Goal: Find specific page/section: Find specific page/section

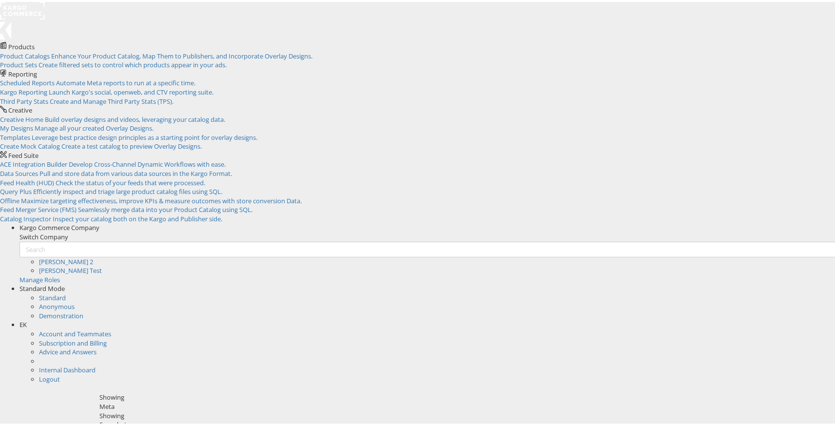
click at [27, 318] on span "EK" at bounding box center [23, 322] width 7 height 9
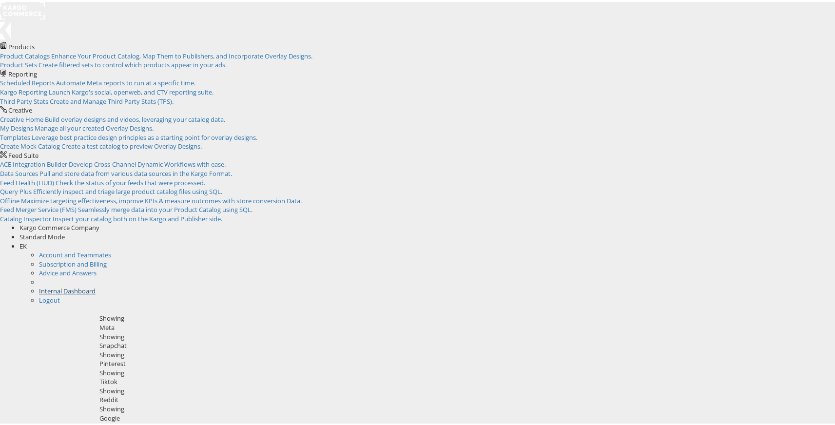
click at [96, 285] on link "Internal Dashboard" at bounding box center [67, 289] width 57 height 9
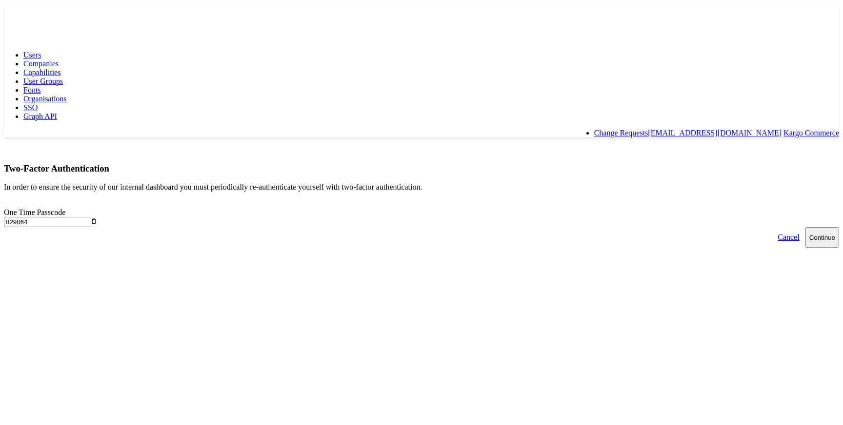
type input "829064"
click at [805, 227] on button "Continue" at bounding box center [822, 237] width 34 height 20
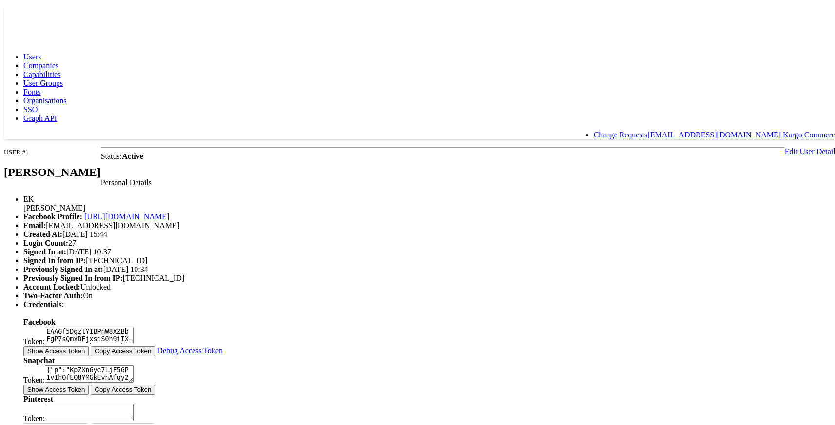
click at [60, 68] on span "Capabilities" at bounding box center [41, 72] width 37 height 8
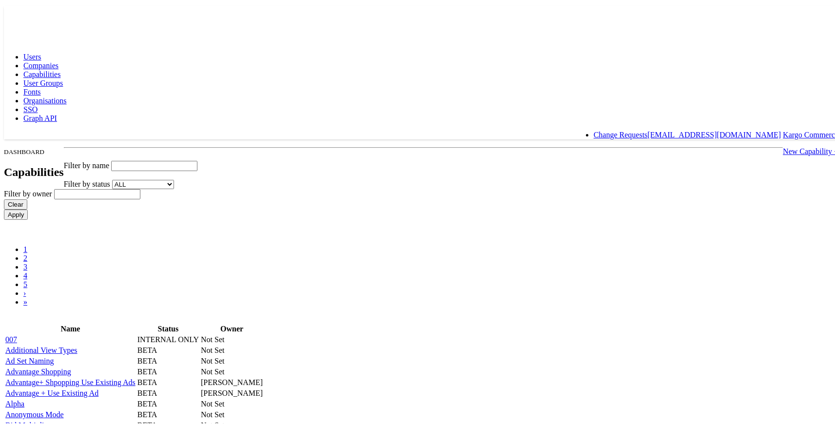
click at [198, 159] on input "text" at bounding box center [154, 164] width 86 height 10
type input "t"
type input "o"
click at [98, 152] on body "Users Companies Capabilities User Groups Fonts Organisations SSO Graph API Chan…" at bounding box center [421, 337] width 835 height 667
click at [198, 159] on input "007" at bounding box center [154, 164] width 86 height 10
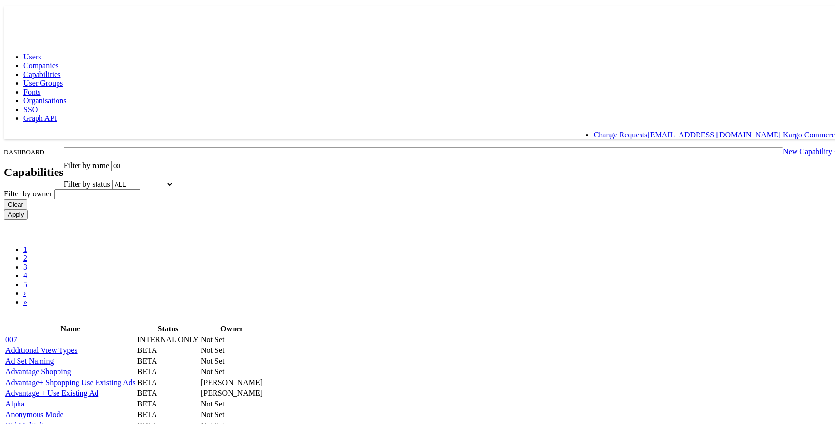
type input "0"
type input "use"
click at [91, 167] on body "Users Companies Capabilities User Groups Fonts Organisations SSO Graph API Chan…" at bounding box center [421, 337] width 835 height 667
click at [244, 145] on div "DASHBOARD Capabilities New Capability + Filter by name use Filter by status ALL…" at bounding box center [421, 233] width 835 height 176
click at [28, 208] on input "Apply" at bounding box center [16, 213] width 24 height 10
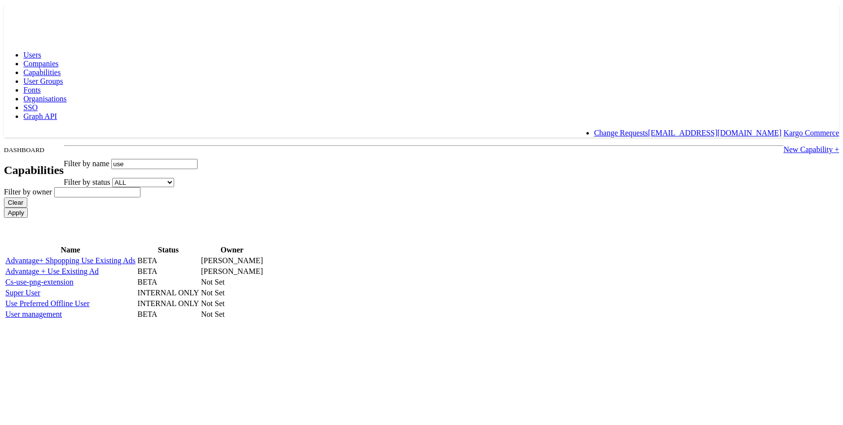
click at [136, 257] on link "Advantage+ Shpopping Use Existing Ads" at bounding box center [70, 261] width 130 height 8
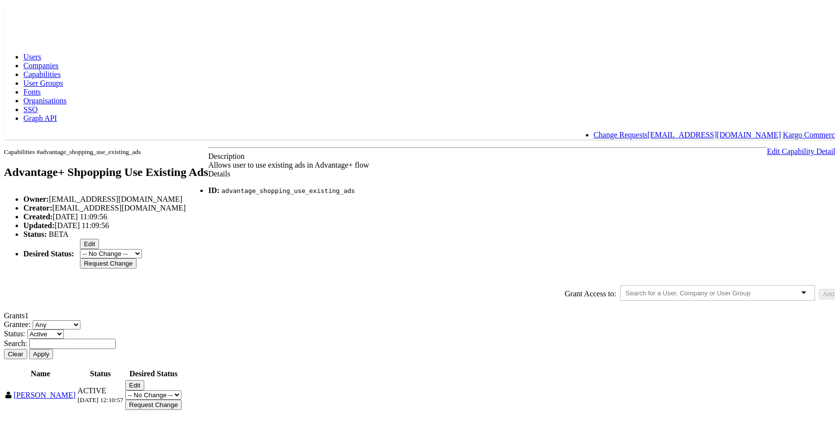
scroll to position [87, 0]
click at [116, 337] on input "text" at bounding box center [72, 342] width 86 height 10
click at [567, 347] on div "Grantee: Any Users Companies User Groups Status: Any Active Pending Denied Revo…" at bounding box center [421, 363] width 835 height 91
click at [116, 337] on input "admin" at bounding box center [72, 342] width 86 height 10
click at [29, 347] on button "Apply" at bounding box center [41, 352] width 24 height 10
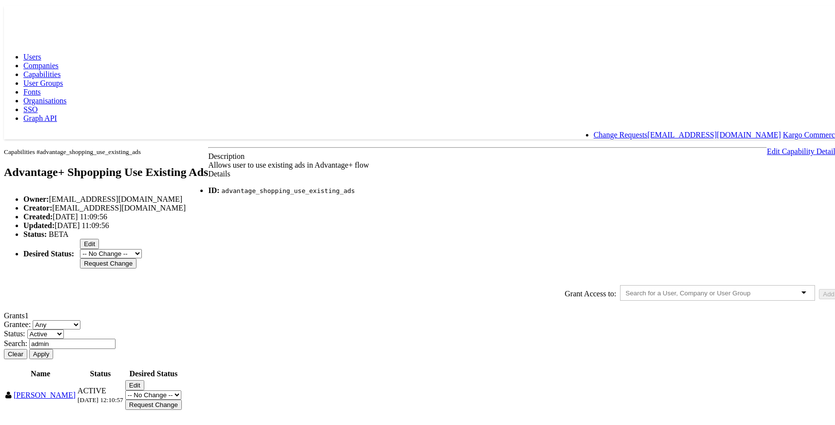
click at [53, 347] on button "Apply" at bounding box center [41, 352] width 24 height 10
click at [116, 337] on input "admin" at bounding box center [72, 342] width 86 height 10
type input "a"
type input "eoin"
click at [53, 347] on button "Apply" at bounding box center [41, 352] width 24 height 10
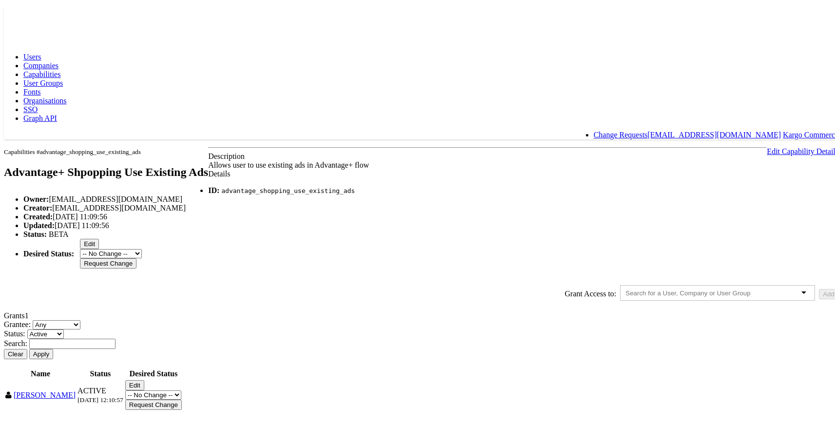
click at [60, 68] on link "Capabilities" at bounding box center [41, 72] width 37 height 8
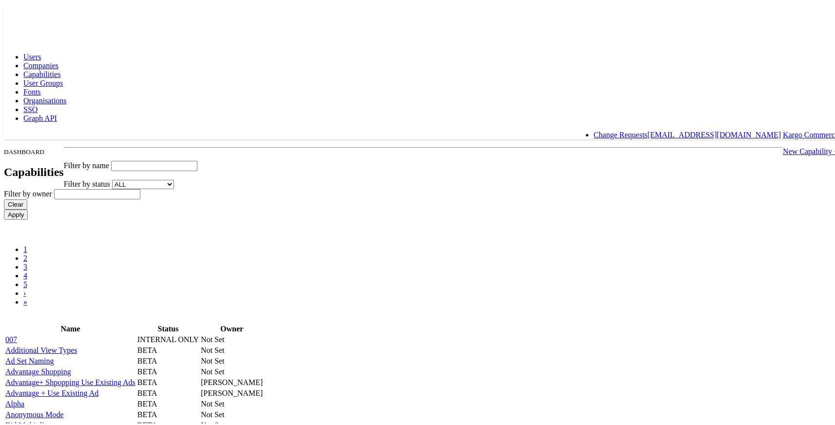
click at [198, 159] on input "text" at bounding box center [154, 164] width 86 height 10
type input "use"
click at [28, 208] on input "Apply" at bounding box center [16, 213] width 24 height 10
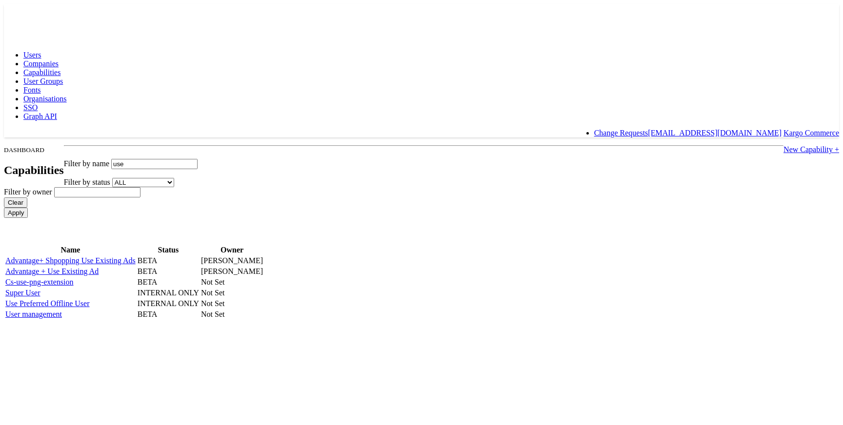
click at [136, 309] on td "Use Preferred Offline User" at bounding box center [70, 304] width 131 height 10
click at [90, 308] on link "Use Preferred Offline User" at bounding box center [47, 303] width 84 height 8
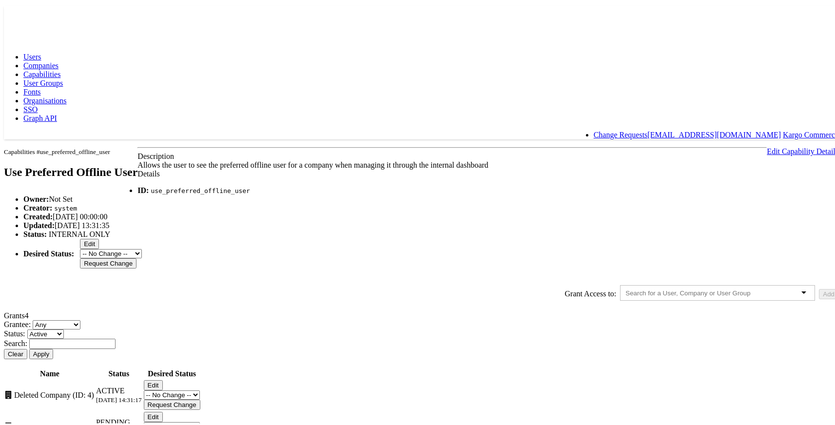
scroll to position [171, 0]
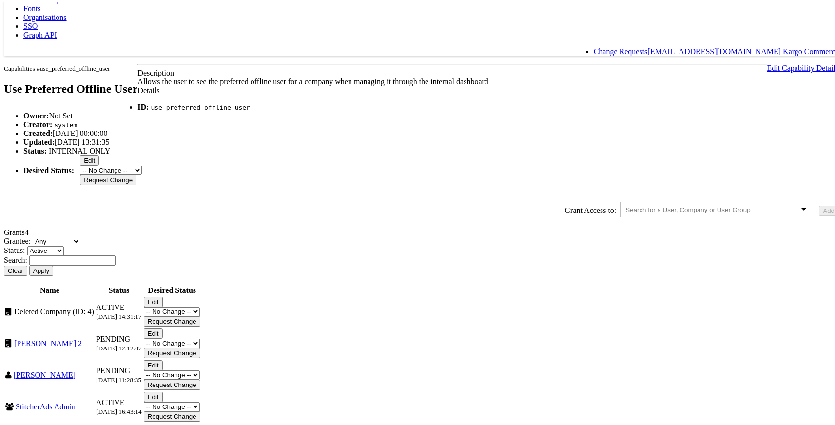
click at [116, 254] on input "text" at bounding box center [72, 259] width 86 height 10
click at [53, 264] on button "Apply" at bounding box center [41, 269] width 24 height 10
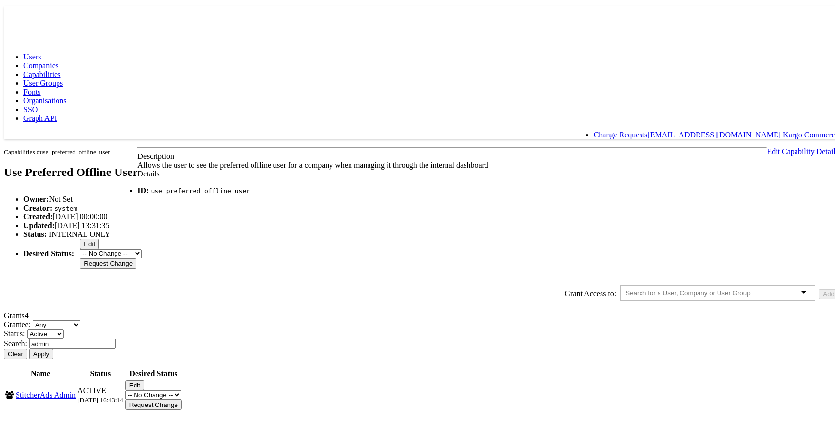
drag, startPoint x: 507, startPoint y: 337, endPoint x: 459, endPoint y: 337, distance: 48.3
click at [458, 337] on div "Search: admin" at bounding box center [421, 342] width 835 height 10
drag, startPoint x: 498, startPoint y: 324, endPoint x: 463, endPoint y: 325, distance: 35.1
click at [463, 337] on div "Search: admin" at bounding box center [421, 342] width 835 height 10
drag, startPoint x: 498, startPoint y: 332, endPoint x: 458, endPoint y: 332, distance: 40.0
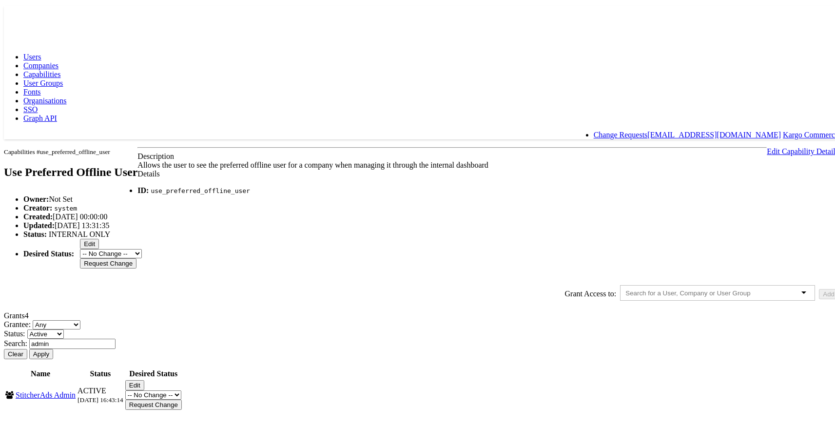
click at [458, 337] on div "Search: admin" at bounding box center [421, 342] width 835 height 10
type input "eoin kelly"
click at [53, 347] on button "Apply" at bounding box center [41, 352] width 24 height 10
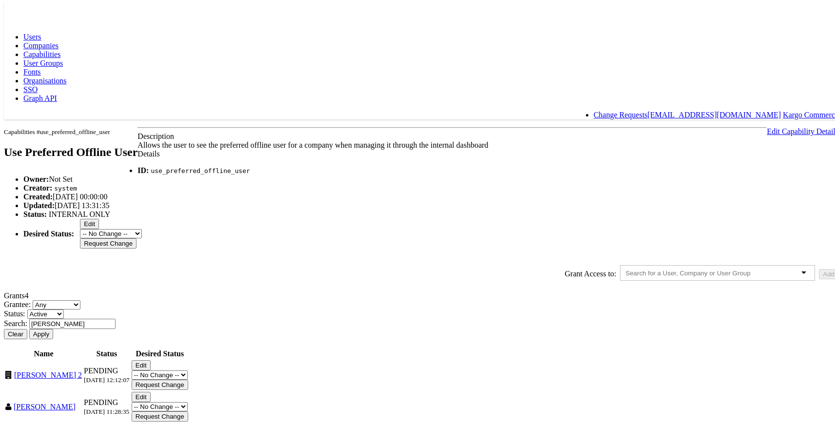
scroll to position [0, 0]
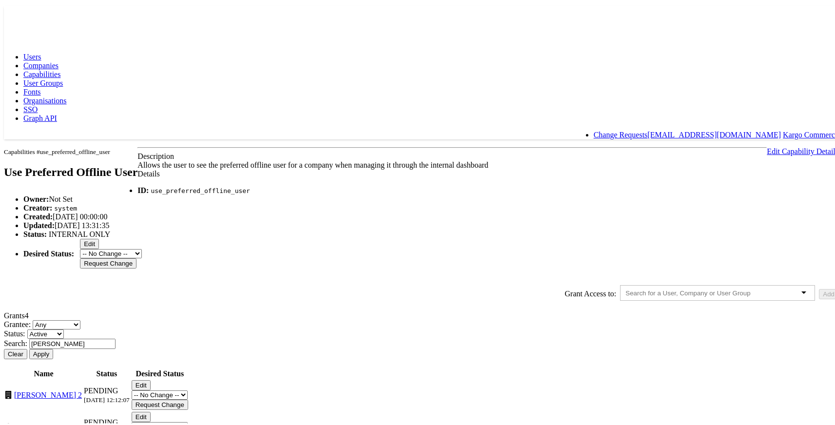
click at [63, 77] on span "User Groups" at bounding box center [43, 81] width 40 height 8
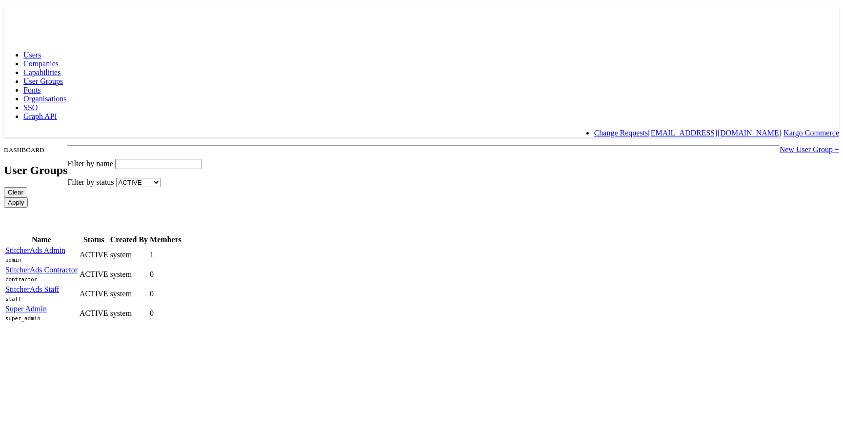
click at [201, 159] on input "text" at bounding box center [158, 164] width 86 height 10
type input "Admin"
click at [28, 198] on input "Apply" at bounding box center [16, 203] width 24 height 10
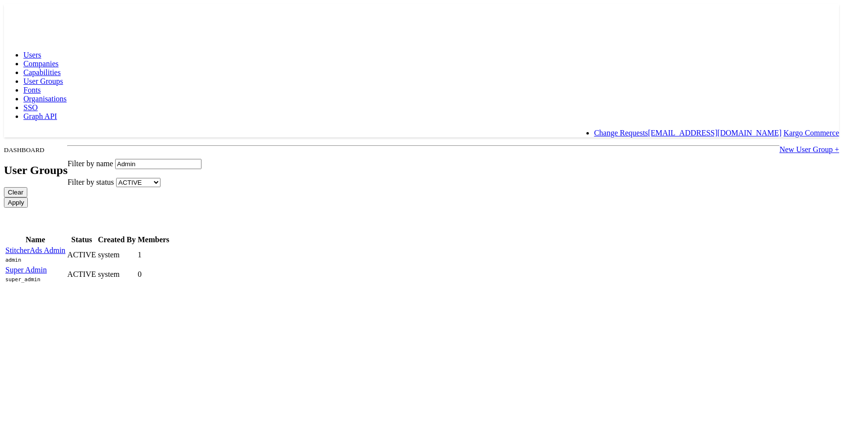
click at [59, 59] on link "Companies" at bounding box center [40, 63] width 35 height 8
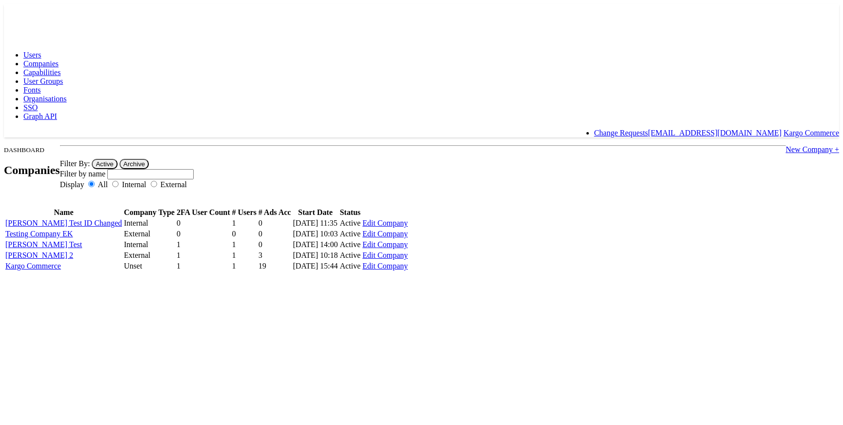
click at [194, 169] on input "text" at bounding box center [150, 174] width 86 height 10
type input "commerce"
click at [92, 159] on button "Active" at bounding box center [104, 164] width 25 height 10
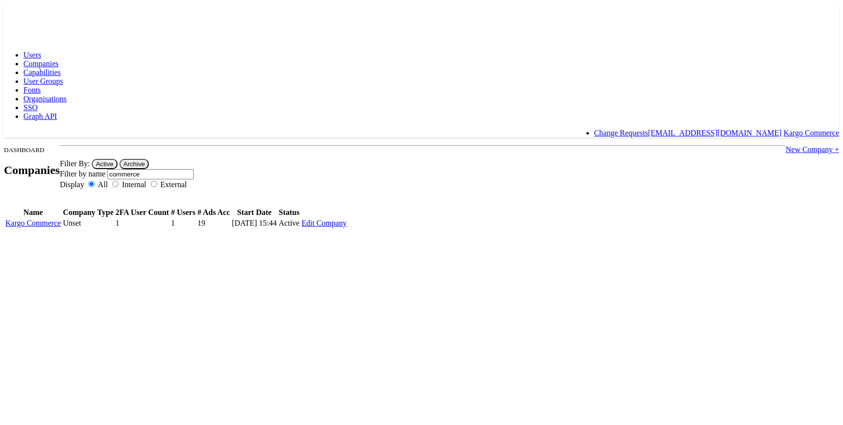
click at [41, 51] on span "Users" at bounding box center [32, 55] width 18 height 8
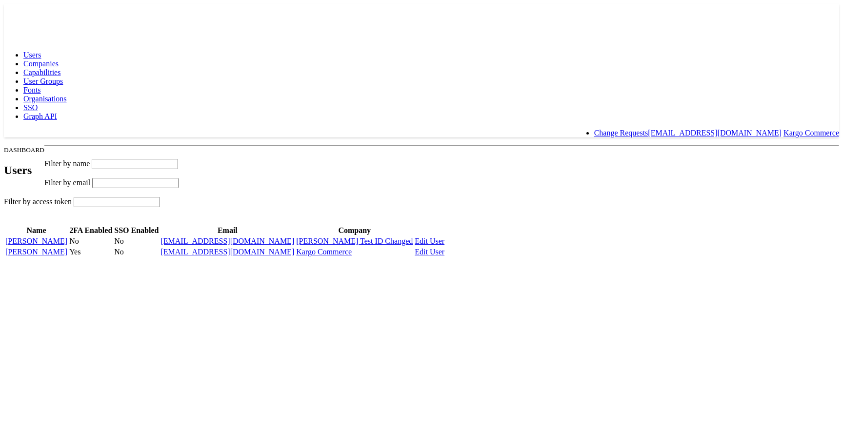
click at [178, 159] on input "text" at bounding box center [135, 164] width 86 height 10
click at [178, 178] on input "text" at bounding box center [135, 183] width 86 height 10
type input "k.eoin"
click at [59, 59] on span "Companies" at bounding box center [40, 63] width 35 height 8
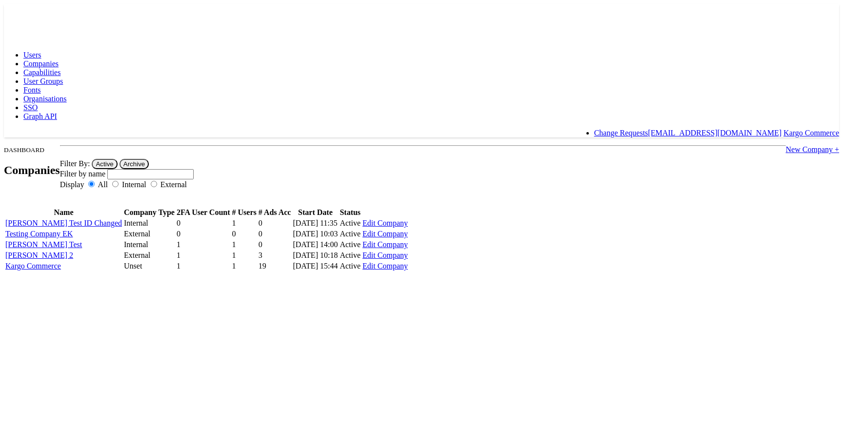
click at [60, 68] on span "Capabilities" at bounding box center [41, 72] width 37 height 8
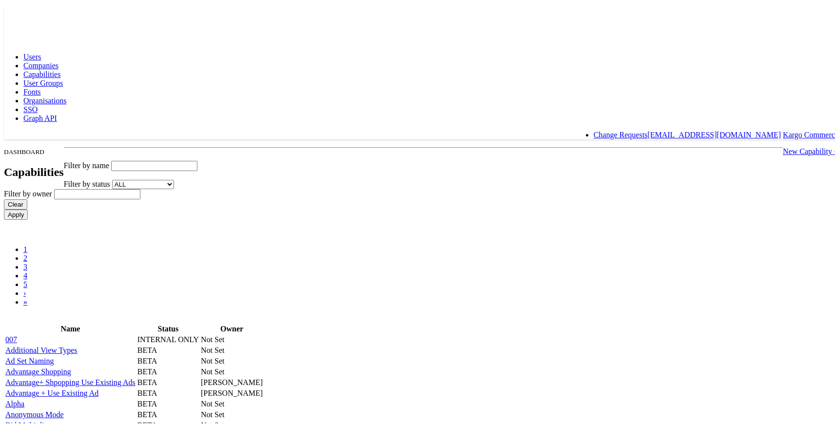
click at [63, 77] on span "User Groups" at bounding box center [43, 81] width 40 height 8
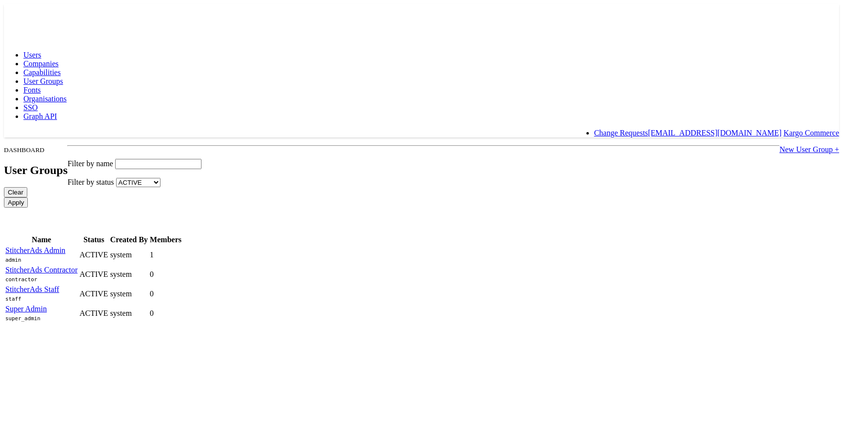
click at [41, 86] on link "Fonts" at bounding box center [32, 90] width 18 height 8
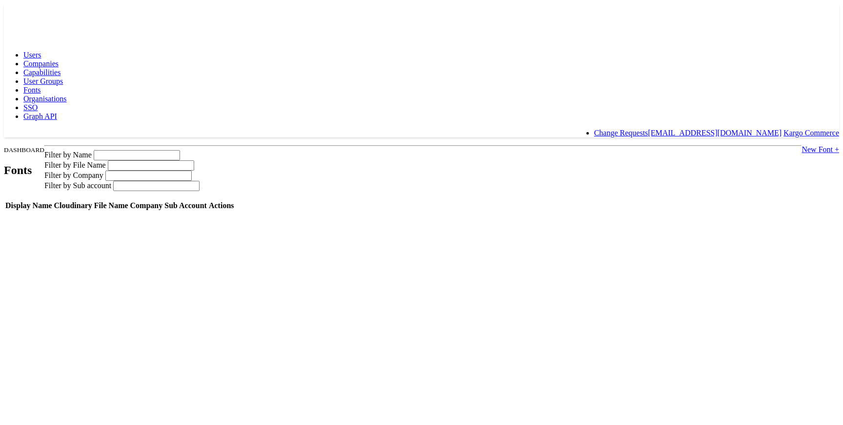
click at [41, 86] on span "Fonts" at bounding box center [32, 90] width 18 height 8
click at [180, 150] on input "text" at bounding box center [137, 155] width 86 height 10
type input "arial"
click at [67, 95] on link "Organisations" at bounding box center [44, 99] width 43 height 8
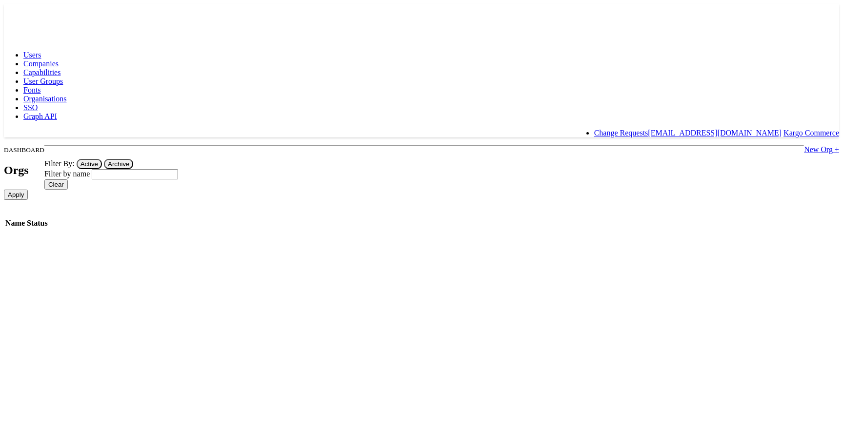
click at [178, 169] on input "text" at bounding box center [135, 174] width 86 height 10
click at [38, 103] on link "SSO" at bounding box center [30, 107] width 14 height 8
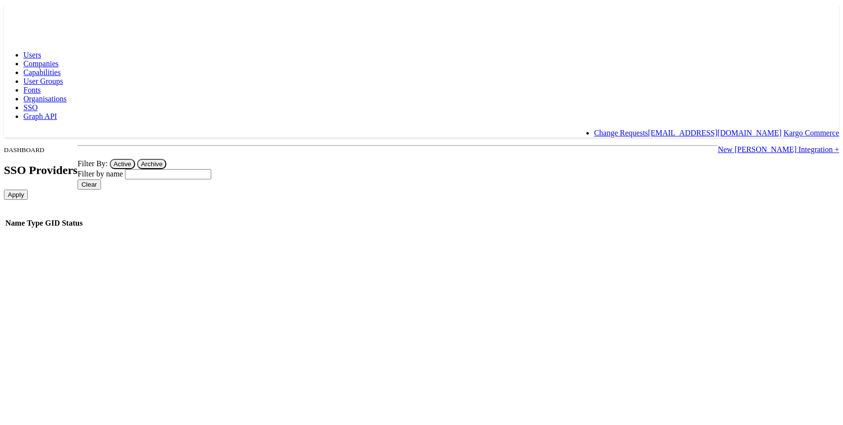
click at [305, 51] on div "Users Companies Capabilities User Groups Fonts Organisations SSO Graph API Chan…" at bounding box center [421, 94] width 835 height 87
click at [317, 51] on div "Users Companies Capabilities User Groups Fonts Organisations SSO Graph API Chan…" at bounding box center [421, 94] width 835 height 87
click at [57, 112] on span "Graph API" at bounding box center [40, 116] width 34 height 8
